Goal: Information Seeking & Learning: Learn about a topic

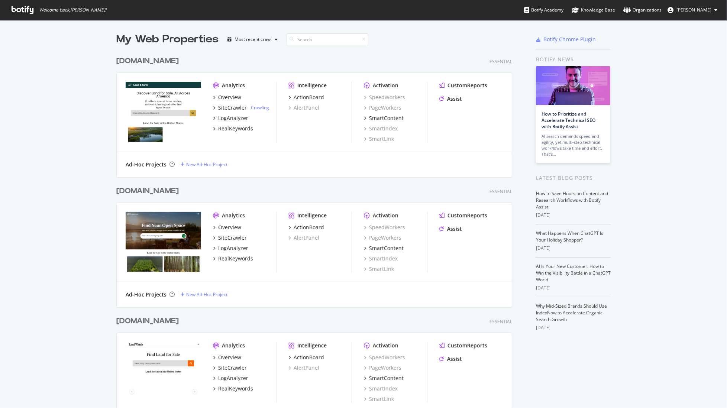
scroll to position [408, 727]
click at [261, 108] on link "Crawling" at bounding box center [260, 108] width 18 height 6
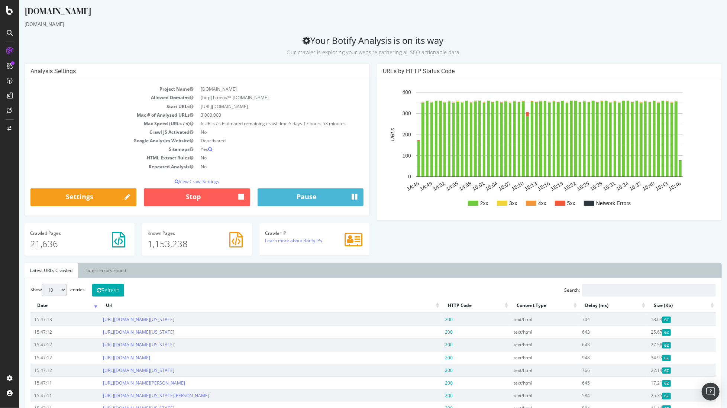
scroll to position [389, 0]
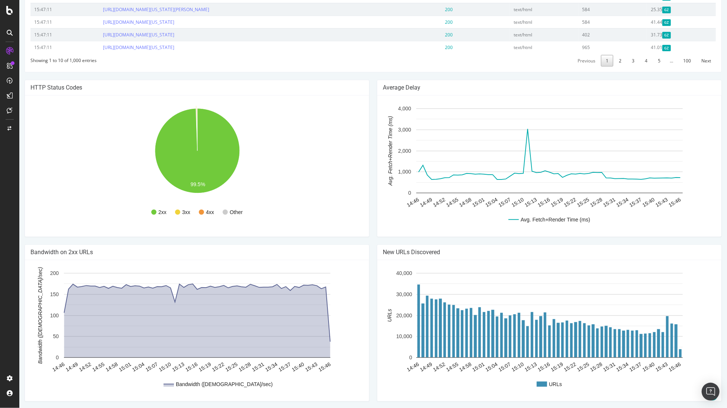
click at [178, 211] on circle "A chart." at bounding box center [177, 212] width 5 height 5
drag, startPoint x: 305, startPoint y: 127, endPoint x: 301, endPoint y: 131, distance: 5.6
click at [304, 127] on rect "A chart." at bounding box center [196, 166] width 333 height 130
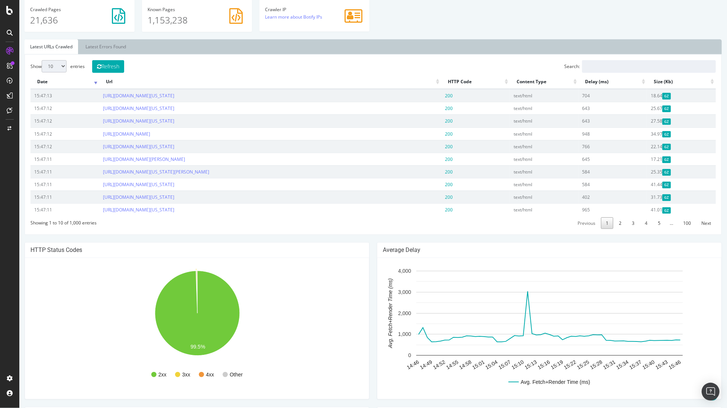
scroll to position [219, 0]
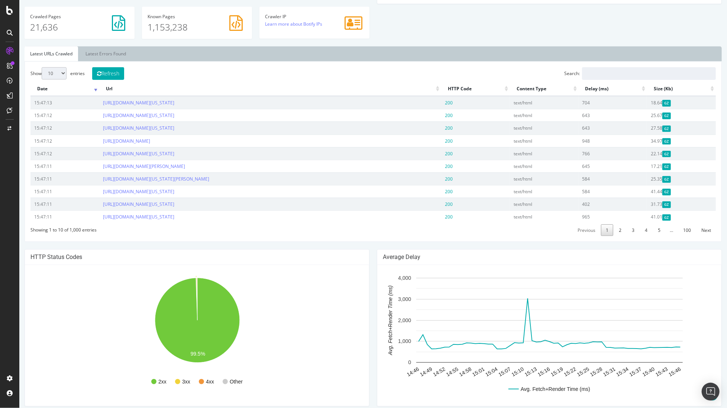
click at [507, 89] on th "HTTP Code" at bounding box center [475, 89] width 69 height 15
click at [508, 86] on th "HTTP Code" at bounding box center [475, 89] width 69 height 15
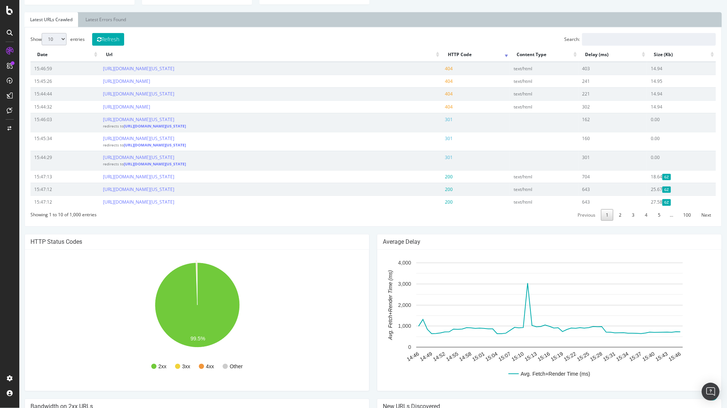
scroll to position [255, 0]
click at [256, 142] on td "[URL][DOMAIN_NAME][US_STATE] redirects to [URL][DOMAIN_NAME][US_STATE]" at bounding box center [270, 140] width 343 height 19
click at [174, 138] on link "[URL][DOMAIN_NAME][US_STATE]" at bounding box center [138, 137] width 71 height 6
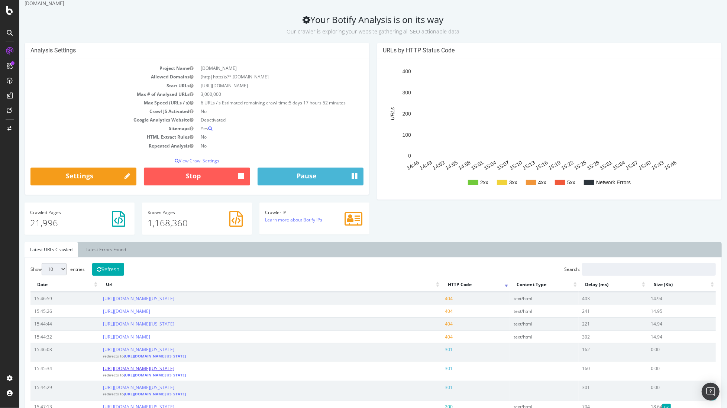
scroll to position [0, 0]
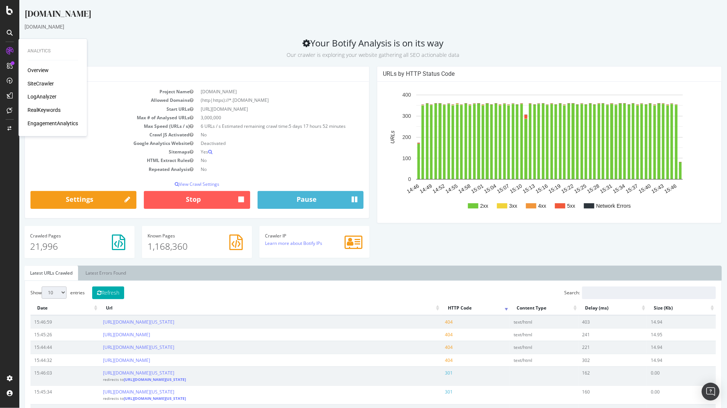
click at [9, 48] on icon at bounding box center [9, 50] width 7 height 7
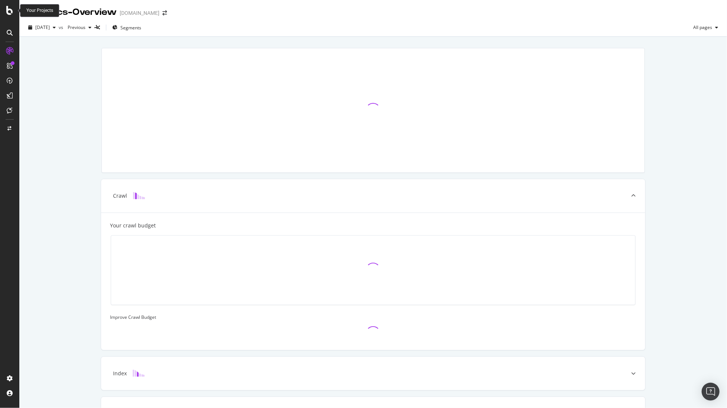
click at [38, 9] on div "Your Projects" at bounding box center [39, 10] width 27 height 6
click at [5, 12] on div at bounding box center [10, 10] width 18 height 9
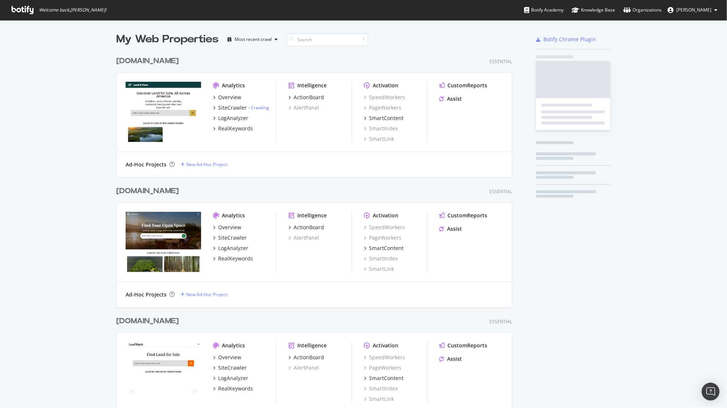
scroll to position [408, 727]
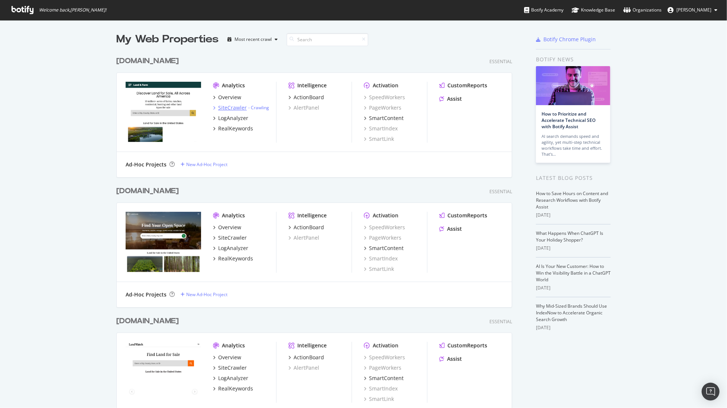
click at [225, 105] on div "SiteCrawler" at bounding box center [232, 107] width 29 height 7
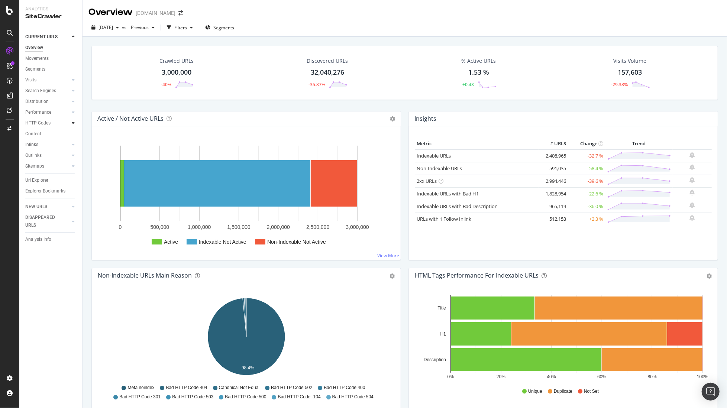
click at [72, 123] on icon at bounding box center [73, 123] width 3 height 4
click at [54, 133] on link "Top Charts" at bounding box center [53, 134] width 48 height 8
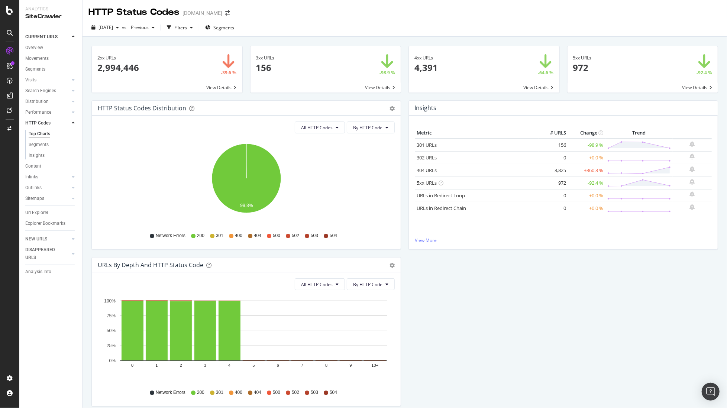
click at [269, 58] on span at bounding box center [326, 69] width 151 height 46
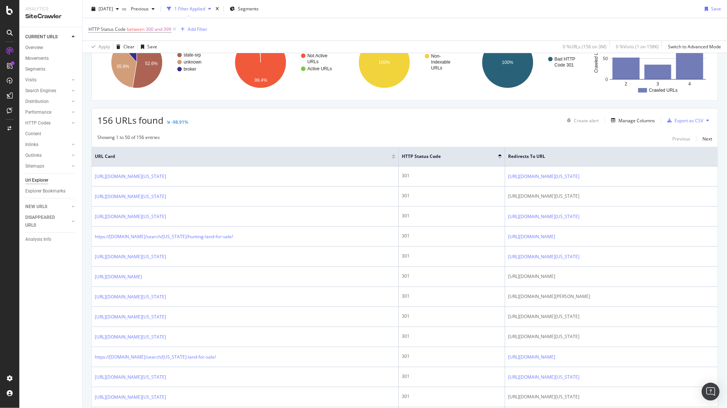
scroll to position [79, 0]
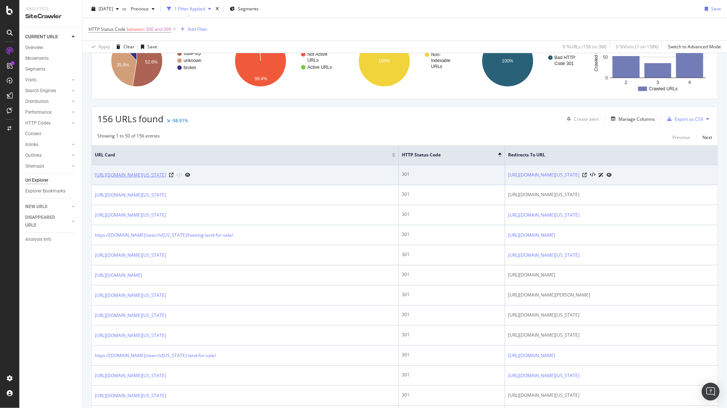
click at [166, 173] on link "[URL][DOMAIN_NAME][US_STATE]" at bounding box center [130, 174] width 71 height 7
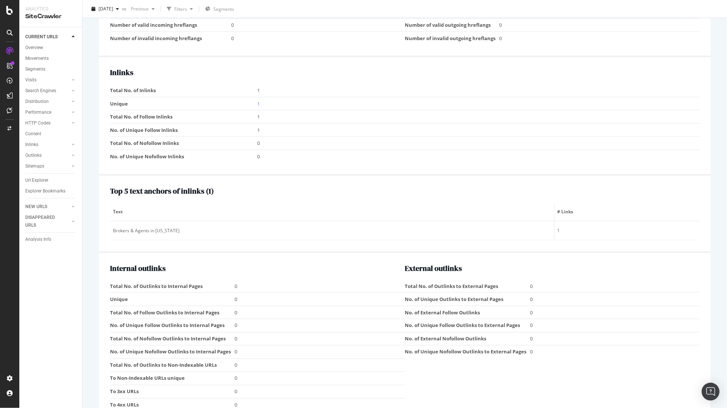
scroll to position [658, 0]
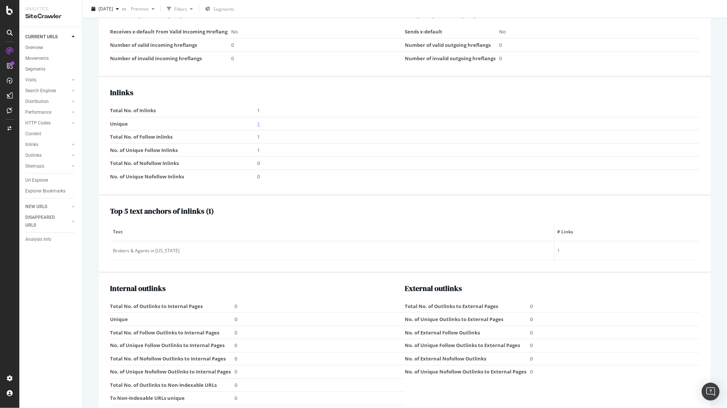
click at [260, 121] on link "1" at bounding box center [259, 123] width 3 height 7
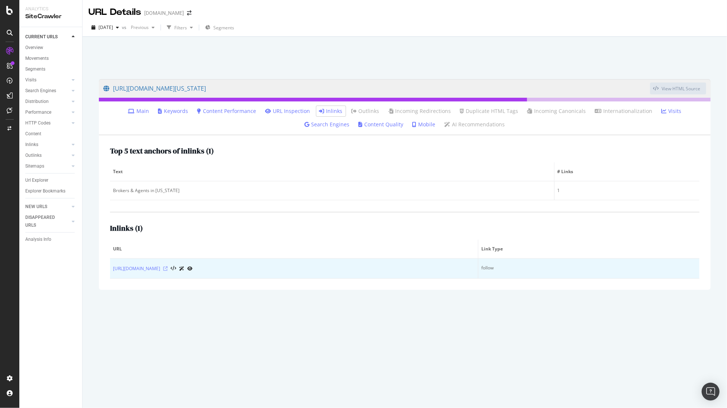
click at [168, 268] on icon at bounding box center [165, 269] width 4 height 4
